Goal: Find specific page/section: Find specific page/section

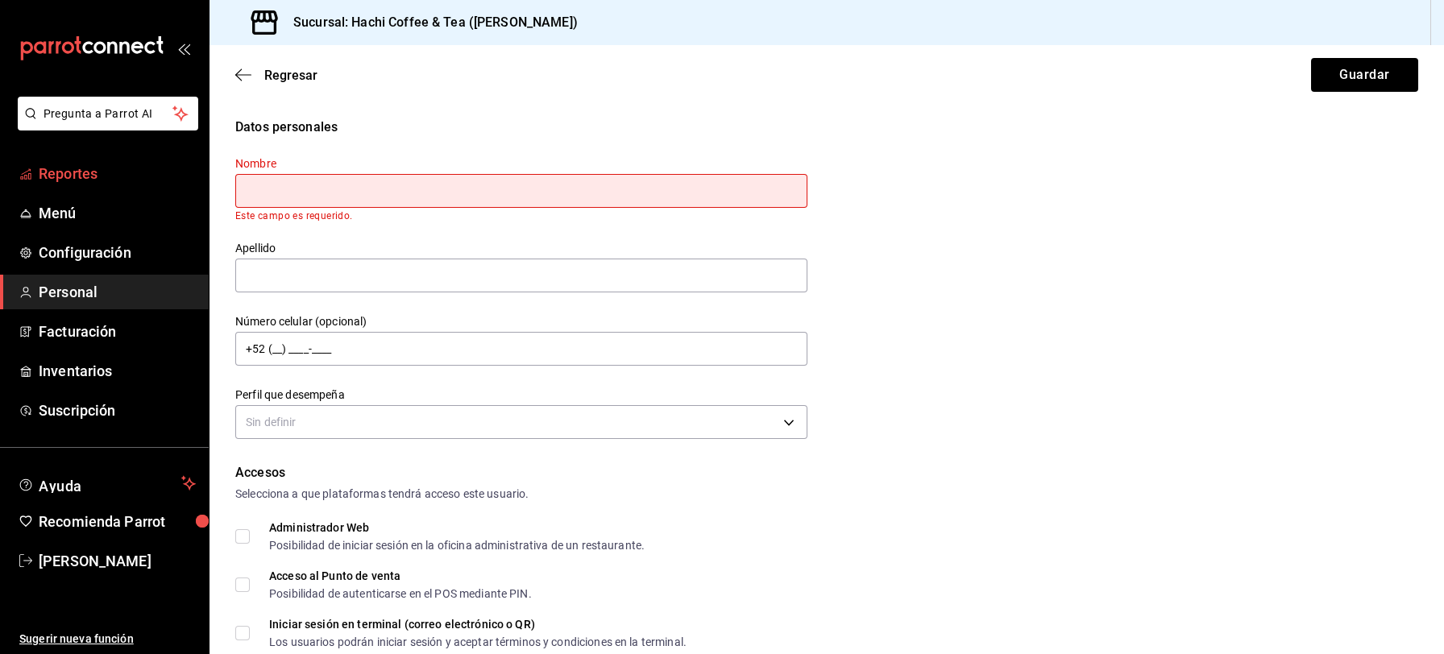
click at [91, 167] on span "Reportes" at bounding box center [117, 174] width 157 height 22
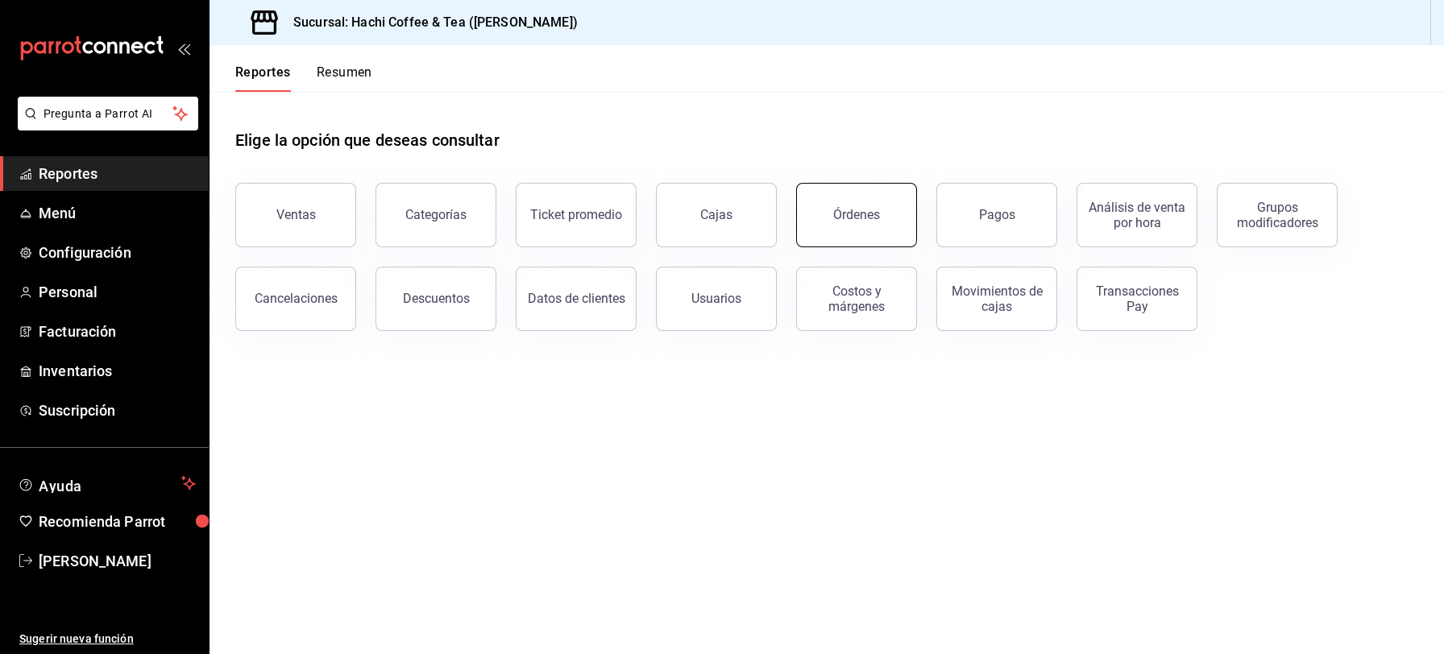
click at [839, 233] on button "Órdenes" at bounding box center [856, 215] width 121 height 64
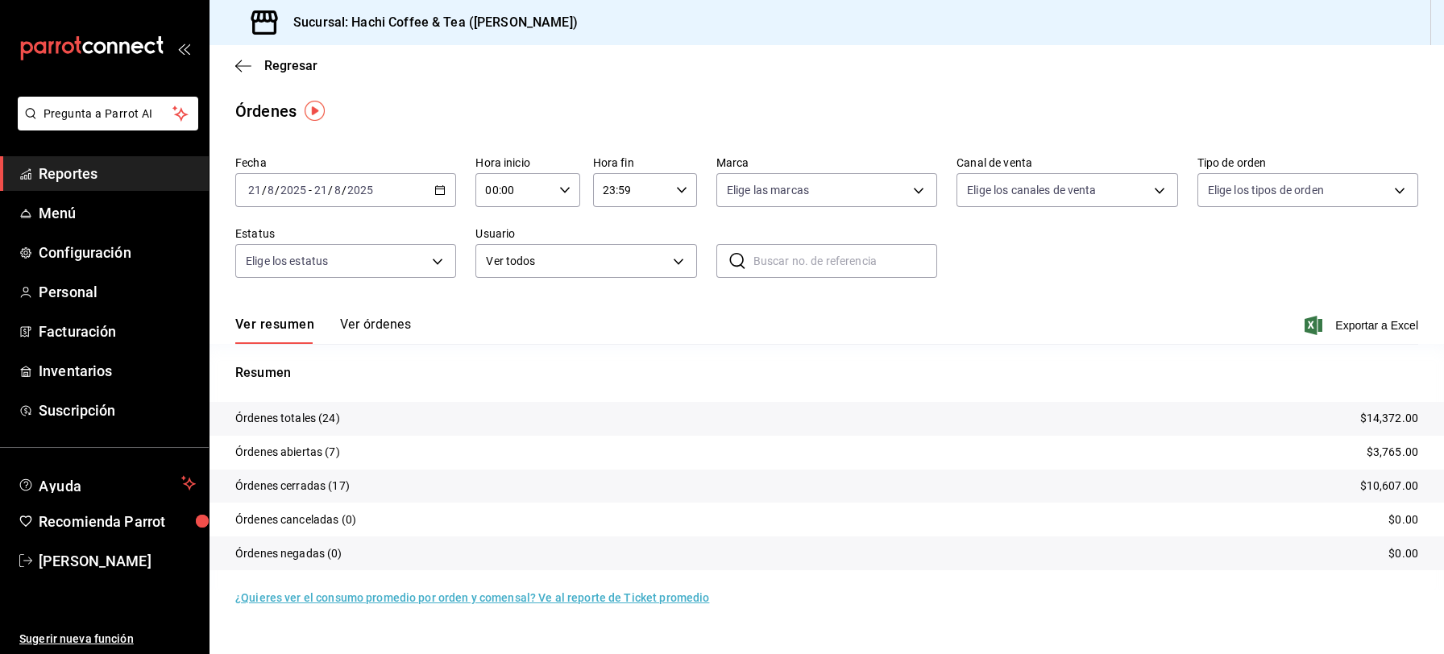
click at [364, 325] on button "Ver órdenes" at bounding box center [375, 330] width 71 height 27
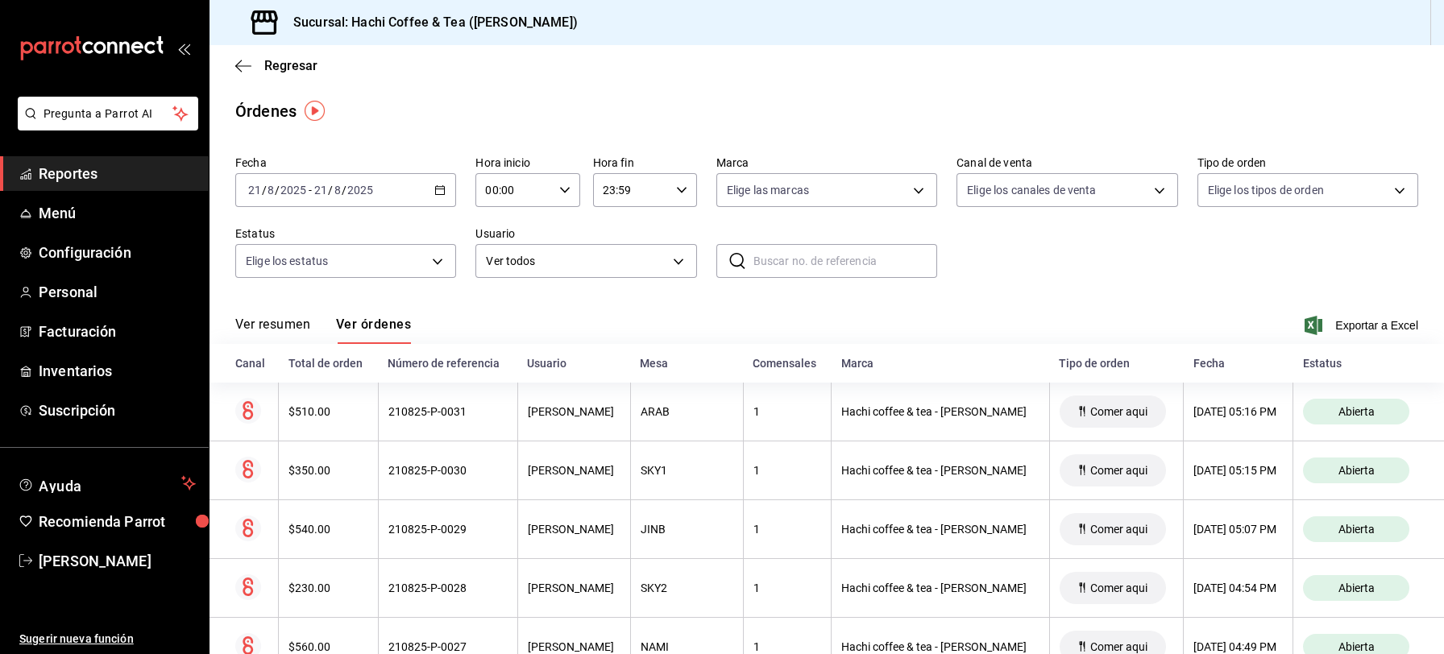
click at [132, 185] on link "Reportes" at bounding box center [104, 173] width 209 height 35
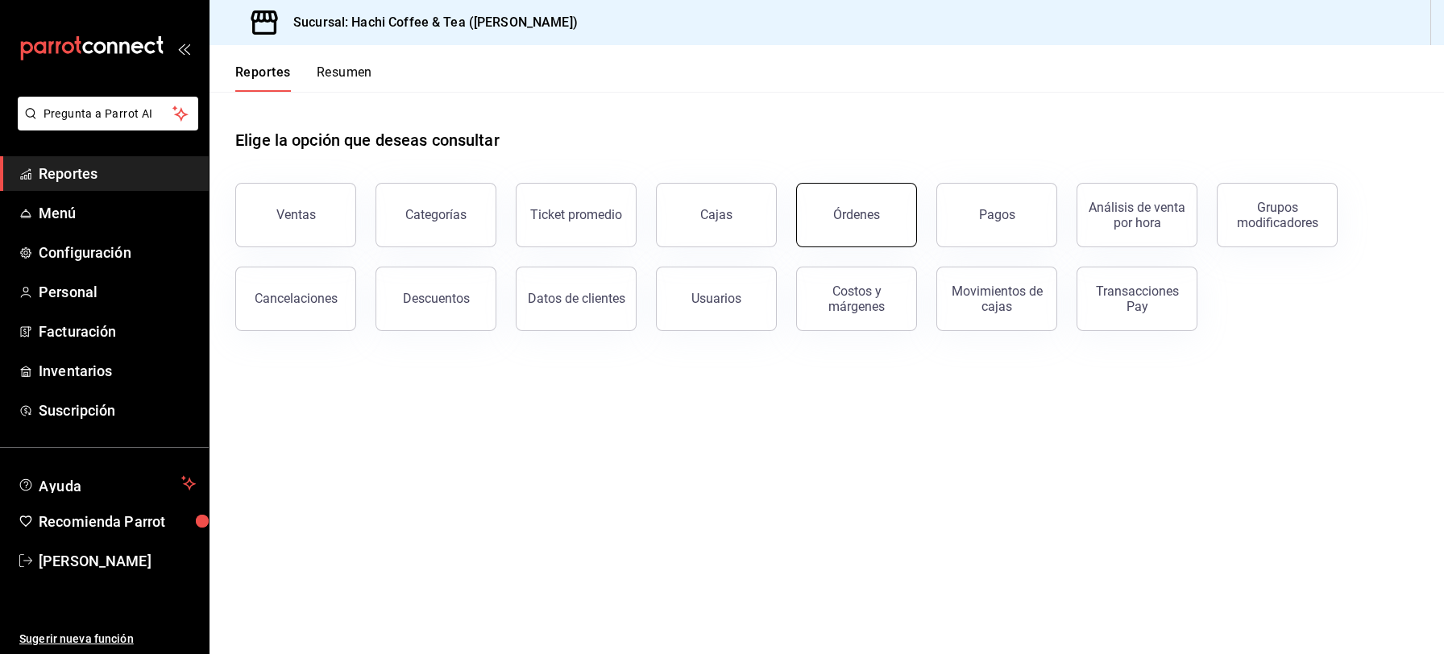
click at [863, 211] on div "Órdenes" at bounding box center [856, 214] width 47 height 15
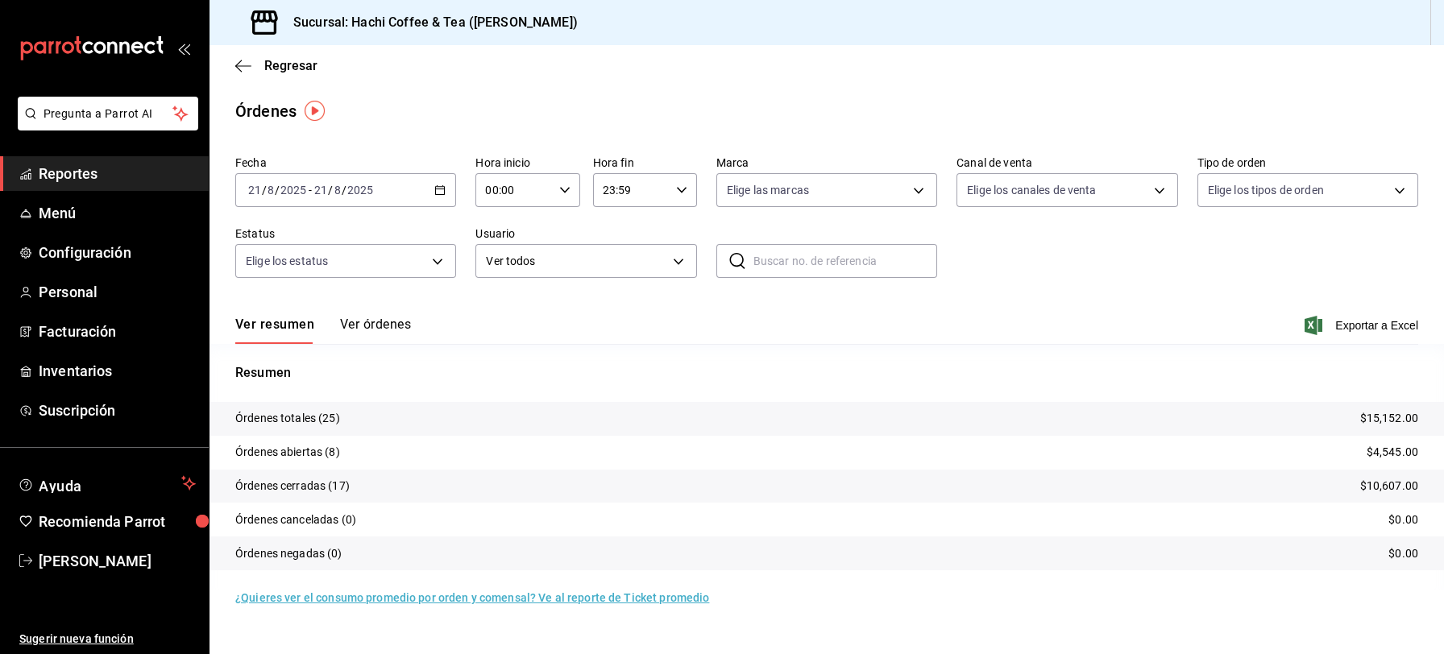
click at [379, 319] on button "Ver órdenes" at bounding box center [375, 330] width 71 height 27
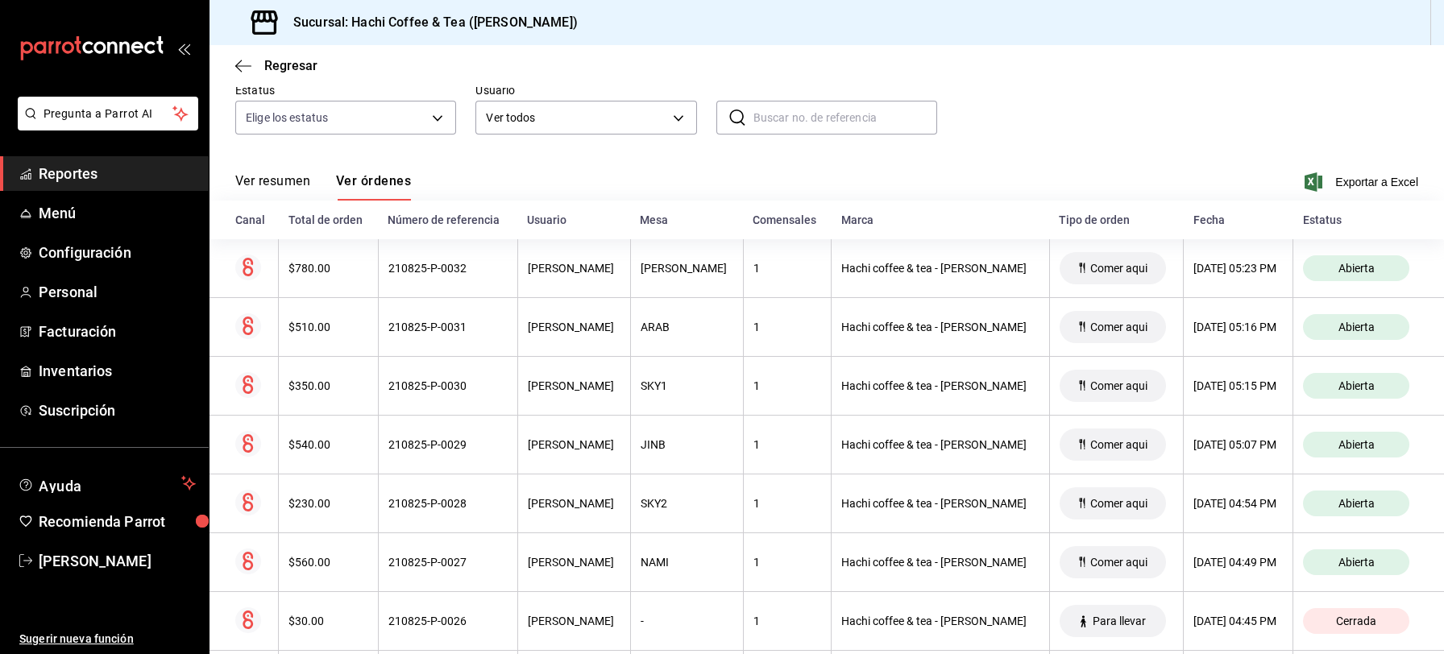
scroll to position [130, 0]
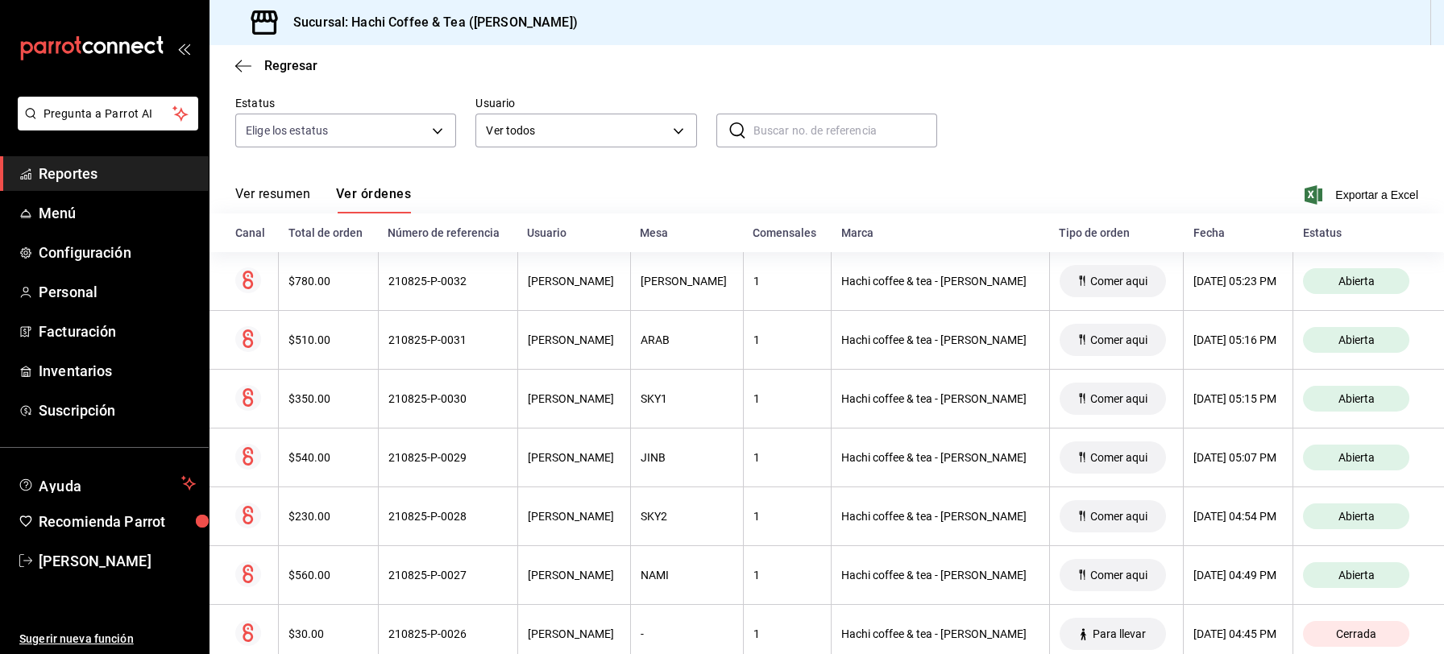
click at [284, 193] on button "Ver resumen" at bounding box center [272, 199] width 75 height 27
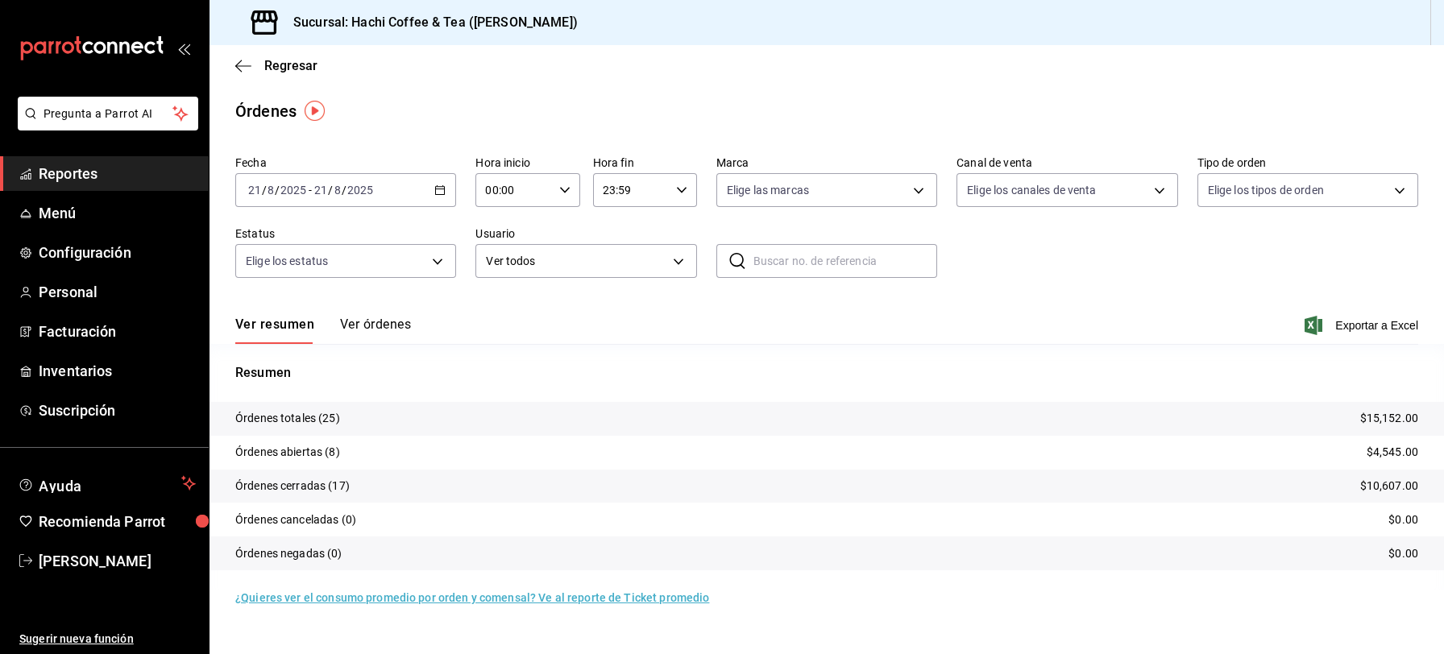
click at [89, 182] on span "Reportes" at bounding box center [117, 174] width 157 height 22
